Goal: Task Accomplishment & Management: Manage account settings

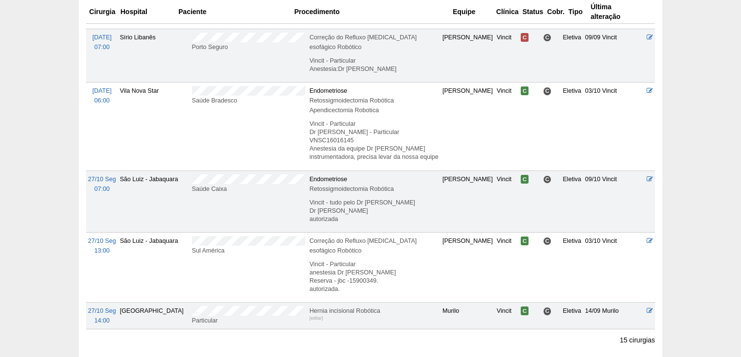
scroll to position [10, 0]
drag, startPoint x: 647, startPoint y: 196, endPoint x: 641, endPoint y: 205, distance: 11.2
click at [641, 232] on tr "27/10 Seg 13:00 São Luiz - Jabaquara Sul América Correção do Refluxo gastro eso…" at bounding box center [370, 267] width 569 height 70
click at [647, 238] on icon at bounding box center [649, 241] width 6 height 6
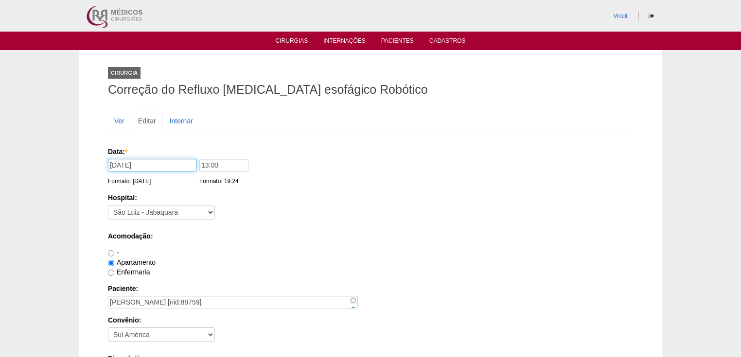
click at [187, 163] on input "[DATE]" at bounding box center [152, 165] width 89 height 13
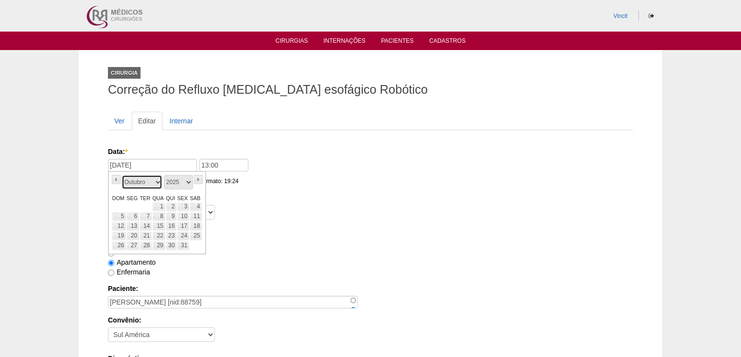
click at [157, 178] on select "Janeiro Fevereiro Março Abril Maio Junho Julho Agosto Setembro Outubro Novembro…" at bounding box center [142, 182] width 41 height 15
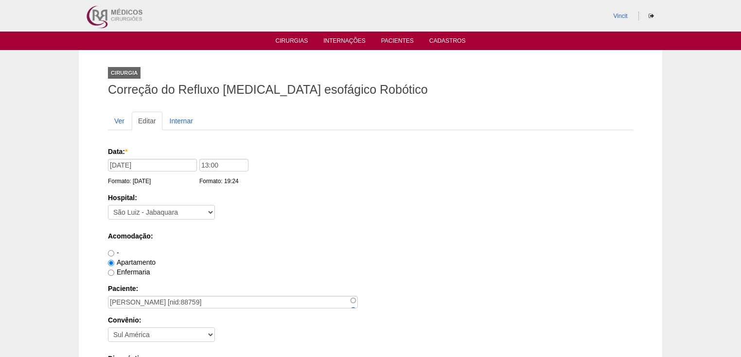
click at [284, 202] on div "Hospital: - [GEOGRAPHIC_DATA] - [DATE] [PERSON_NAME] Alvorada América Assunção …" at bounding box center [370, 209] width 525 height 32
